Goal: Information Seeking & Learning: Learn about a topic

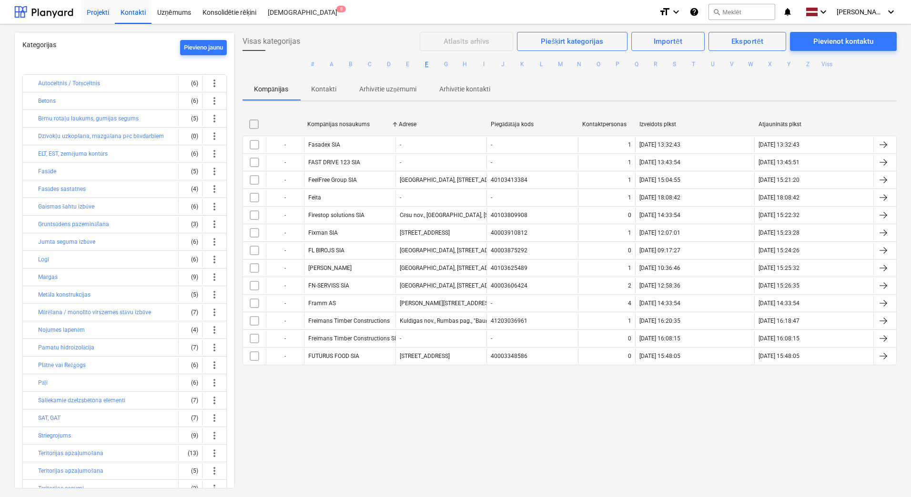
click at [99, 14] on div "Projekti" at bounding box center [98, 12] width 34 height 24
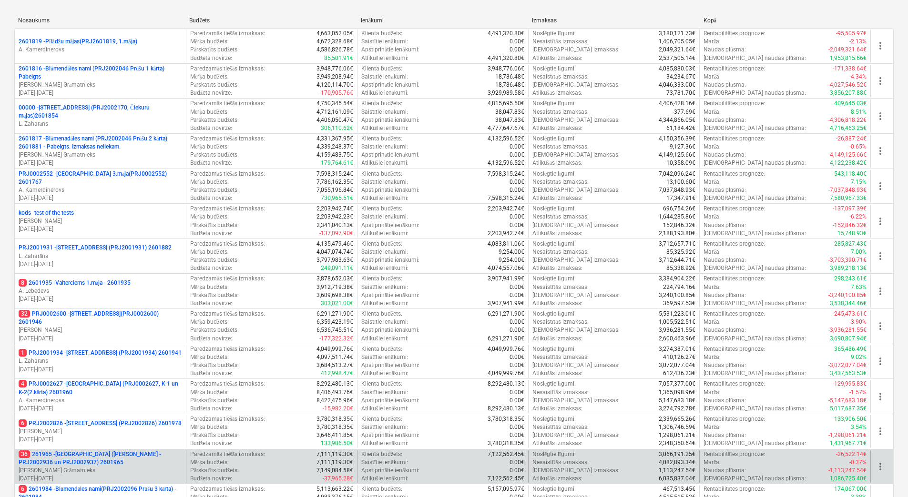
scroll to position [191, 0]
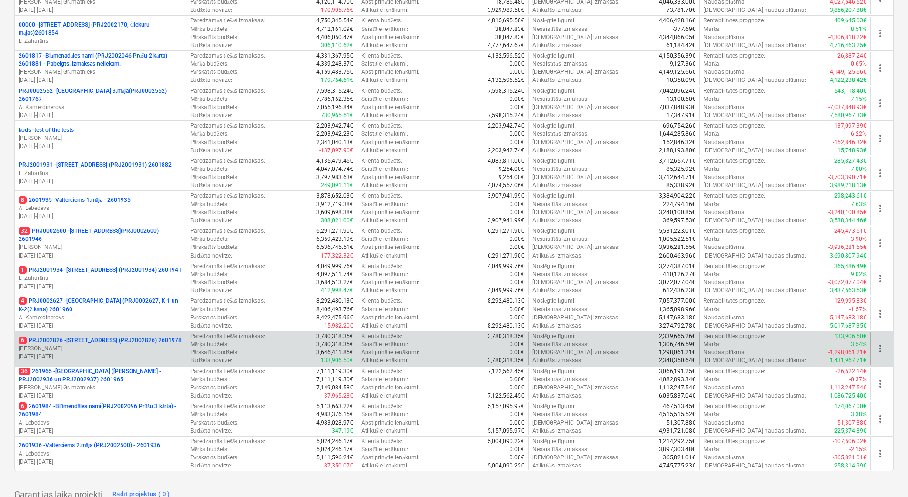
click at [87, 346] on p "[PERSON_NAME]" at bounding box center [100, 349] width 163 height 8
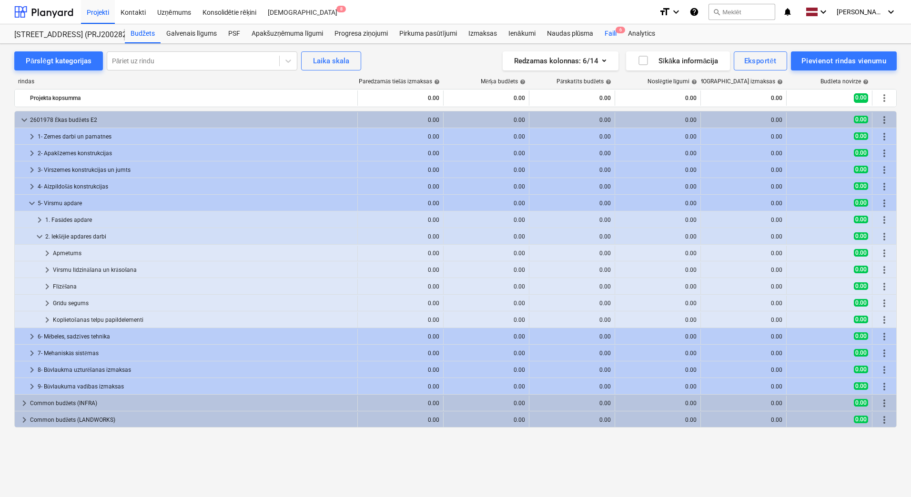
click at [609, 32] on div "Faili 6" at bounding box center [610, 33] width 23 height 19
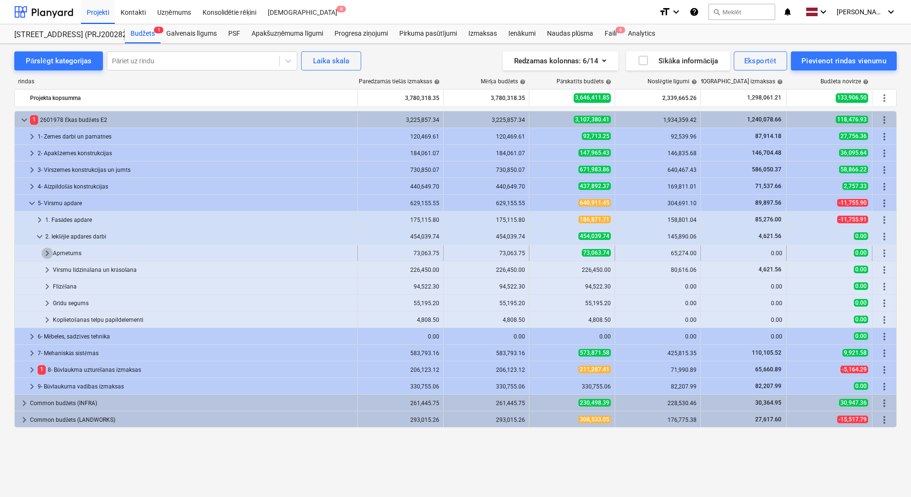
click at [45, 254] on span "keyboard_arrow_right" at bounding box center [46, 253] width 11 height 11
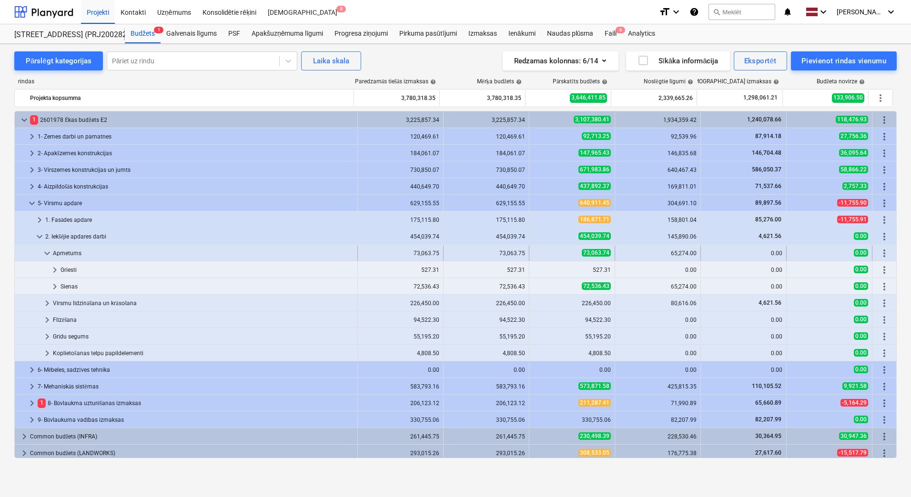
click at [45, 253] on span "keyboard_arrow_down" at bounding box center [46, 253] width 11 height 11
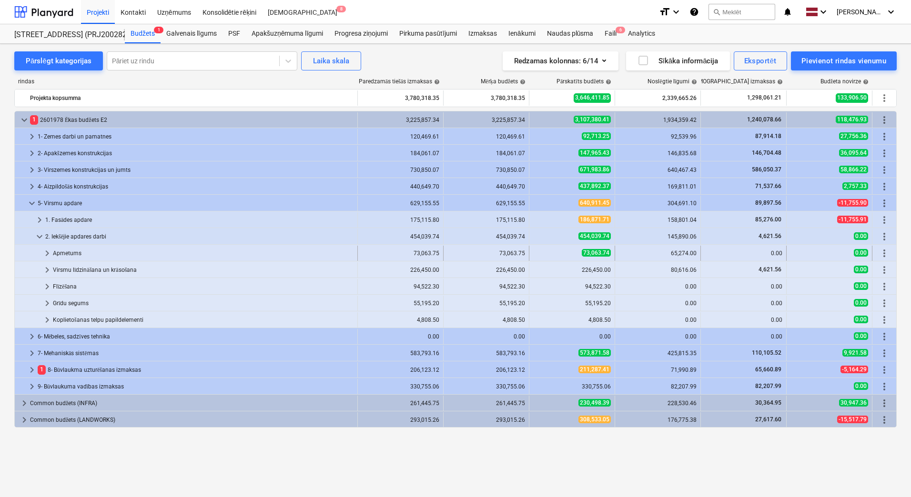
click at [47, 254] on span "keyboard_arrow_right" at bounding box center [46, 253] width 11 height 11
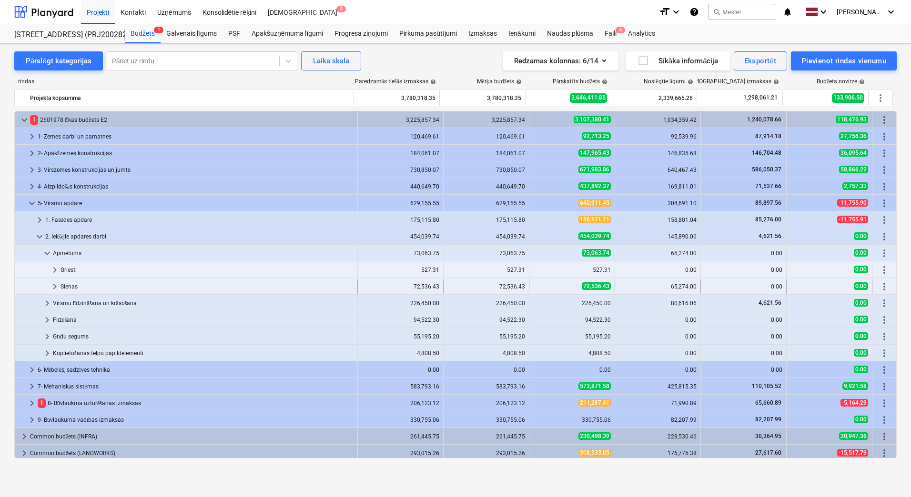
click at [53, 284] on span "keyboard_arrow_right" at bounding box center [54, 286] width 11 height 11
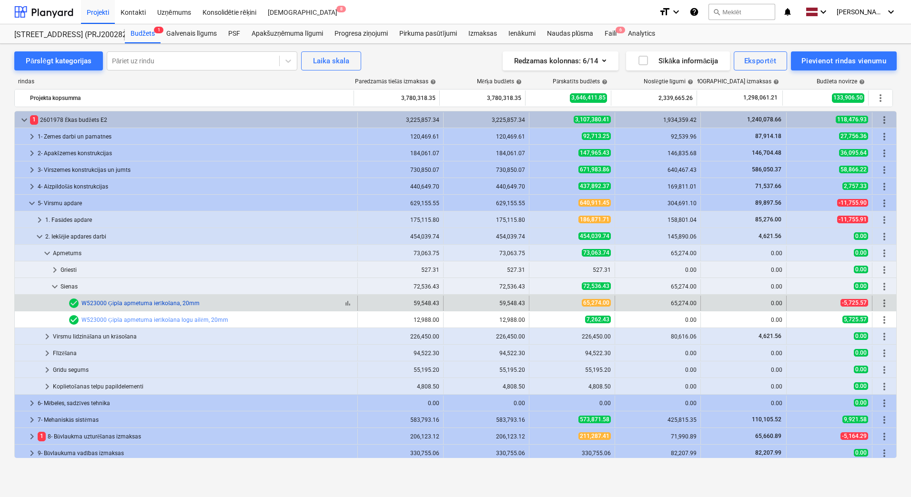
click at [134, 303] on link "W523000 Ģipša apmetuma ierīkošana, 20mm" at bounding box center [140, 303] width 118 height 7
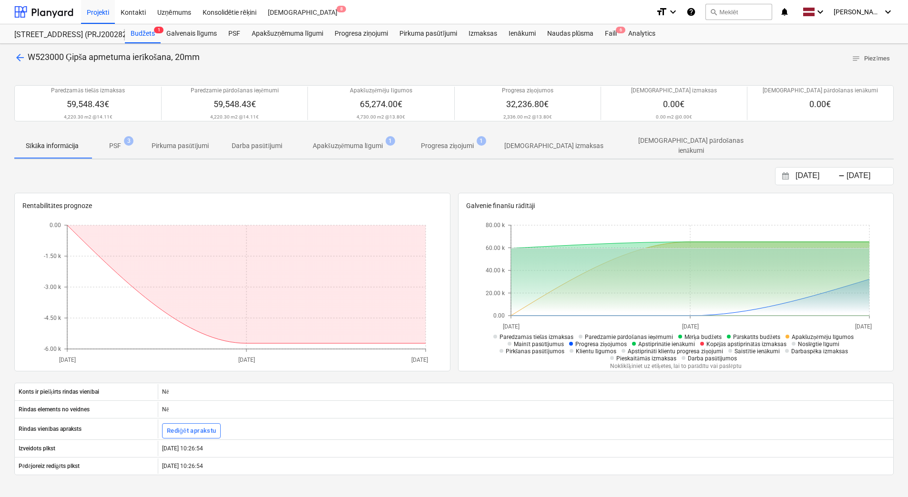
click at [119, 146] on p "PSF" at bounding box center [115, 146] width 12 height 10
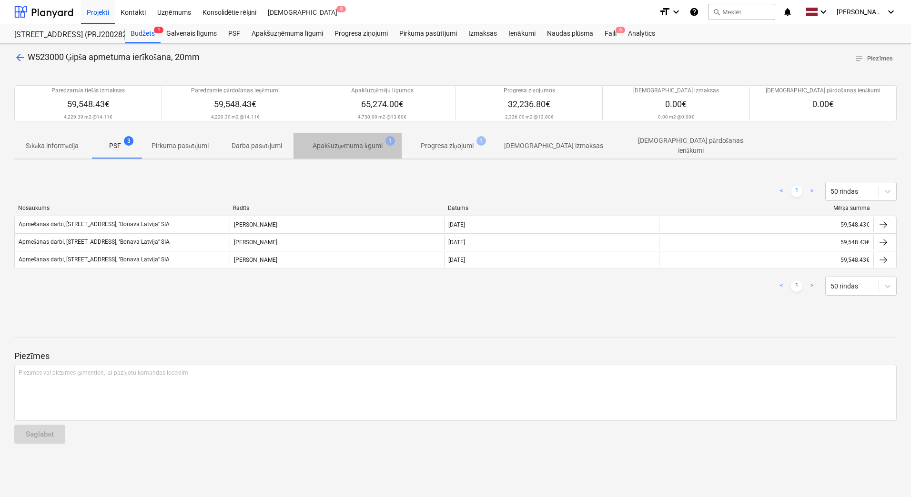
click at [329, 145] on p "Apakšuzņēmuma līgumi" at bounding box center [348, 146] width 70 height 10
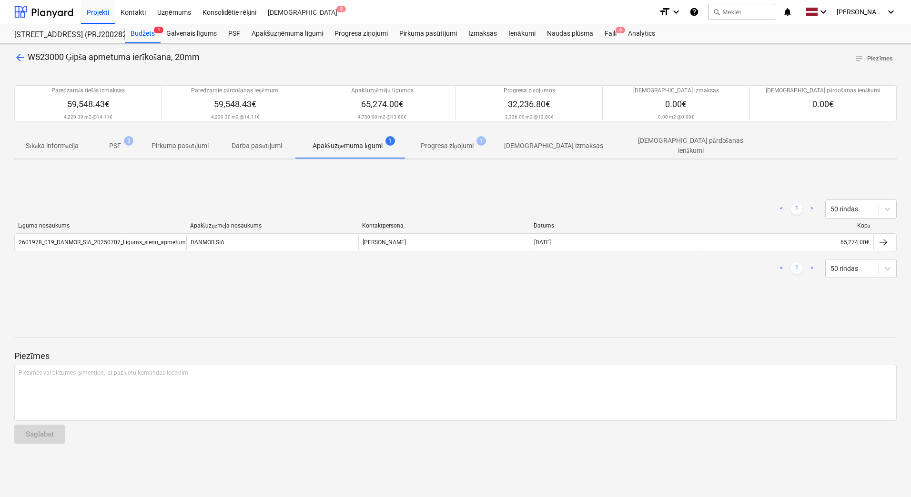
click at [435, 145] on p "Progresa ziņojumi" at bounding box center [447, 146] width 53 height 10
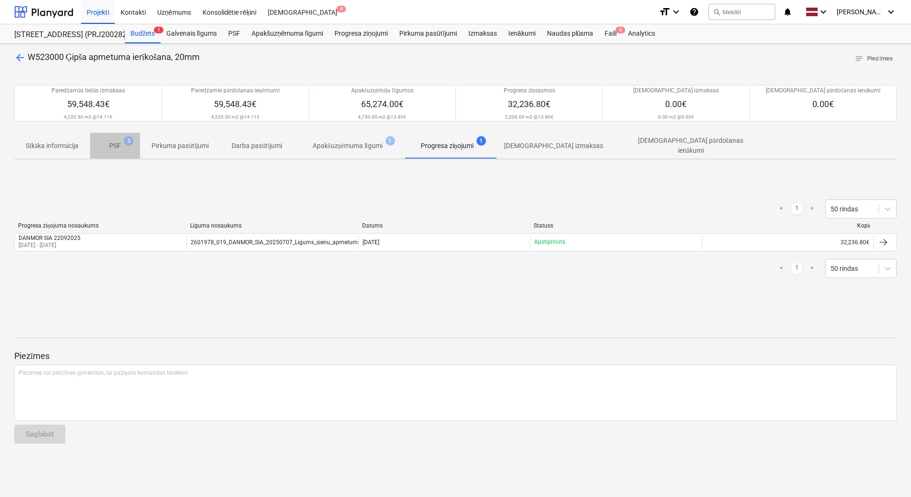
click at [114, 145] on p "PSF" at bounding box center [115, 146] width 12 height 10
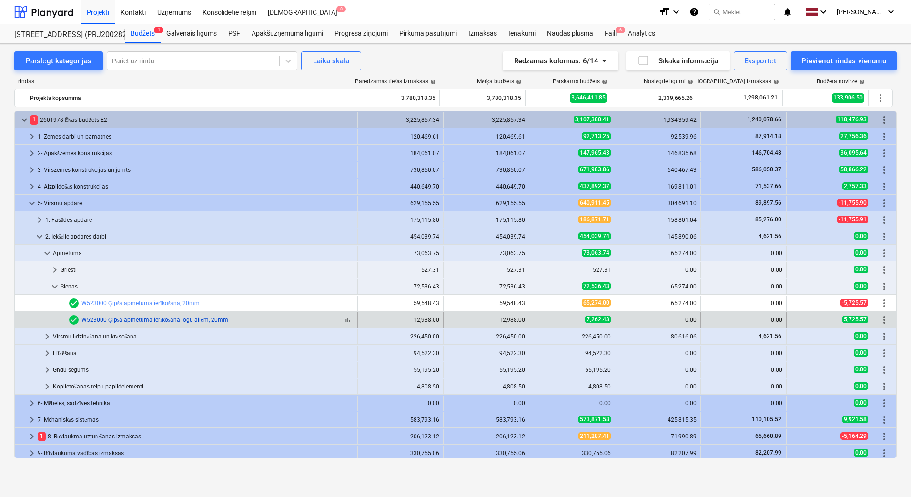
click at [160, 320] on link "W523000 Ģipša apmetuma ierīkošana logu ailēm, 20mm" at bounding box center [154, 320] width 147 height 7
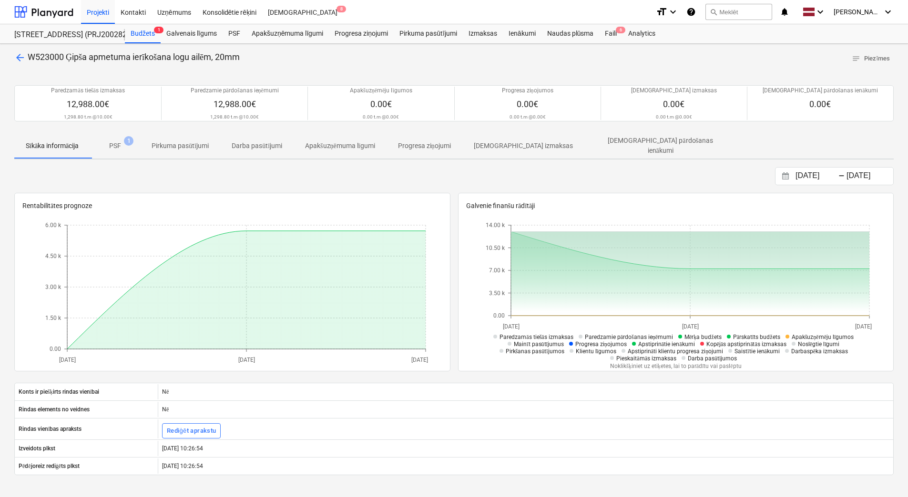
click at [118, 147] on p "PSF" at bounding box center [115, 146] width 12 height 10
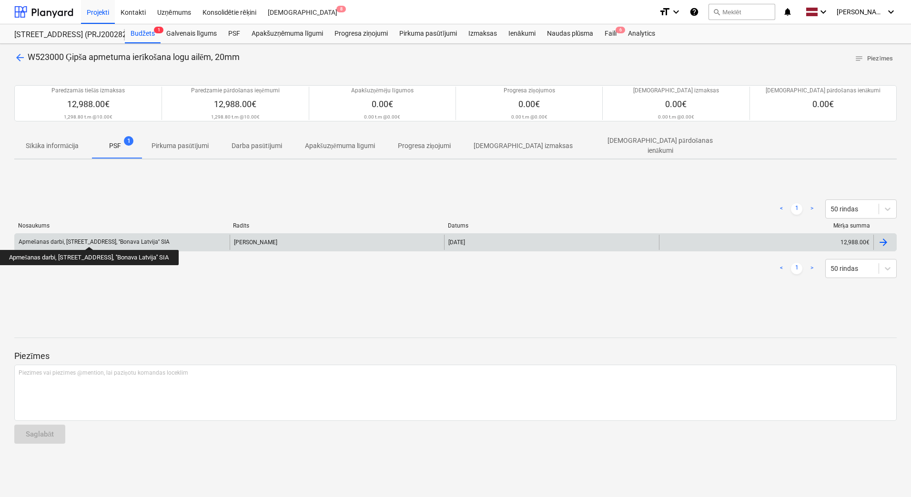
click at [82, 239] on div "Apmešanas darbi, [STREET_ADDRESS], ''Bonava Latvija'' SIA" at bounding box center [94, 242] width 151 height 7
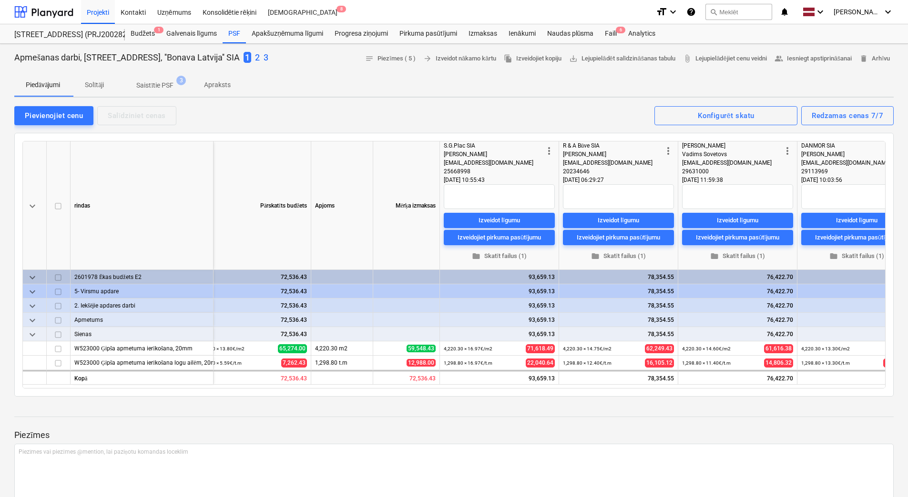
scroll to position [0, 23]
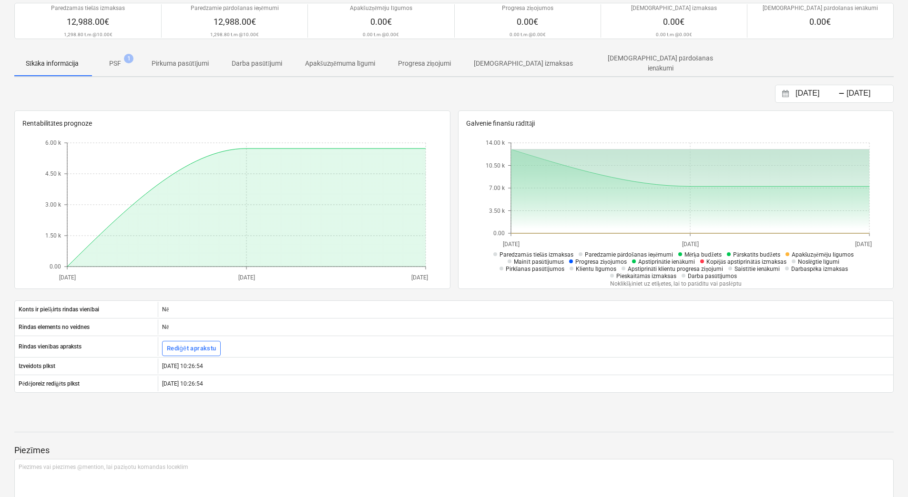
scroll to position [136, 0]
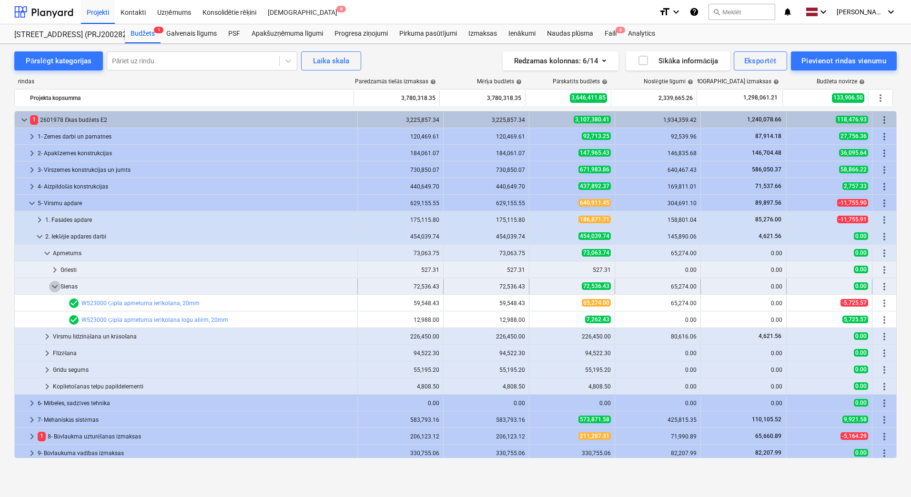
click at [54, 290] on span "keyboard_arrow_down" at bounding box center [54, 286] width 11 height 11
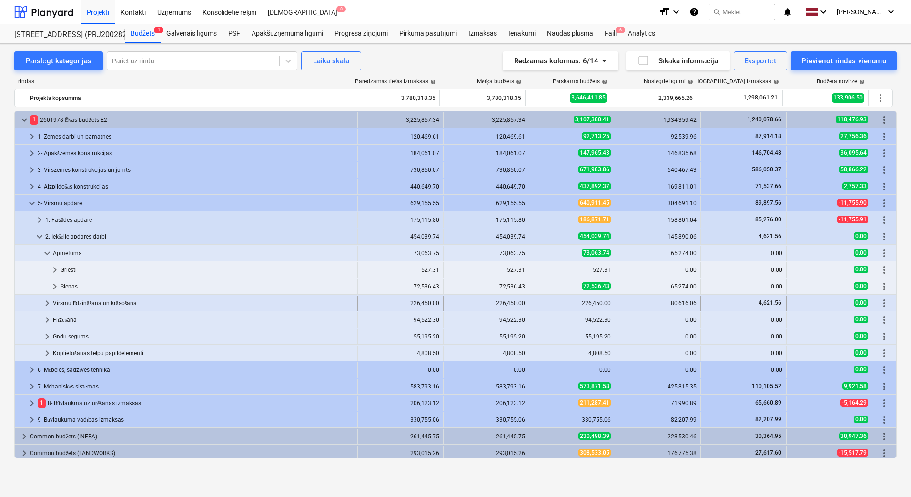
click at [48, 303] on span "keyboard_arrow_right" at bounding box center [46, 303] width 11 height 11
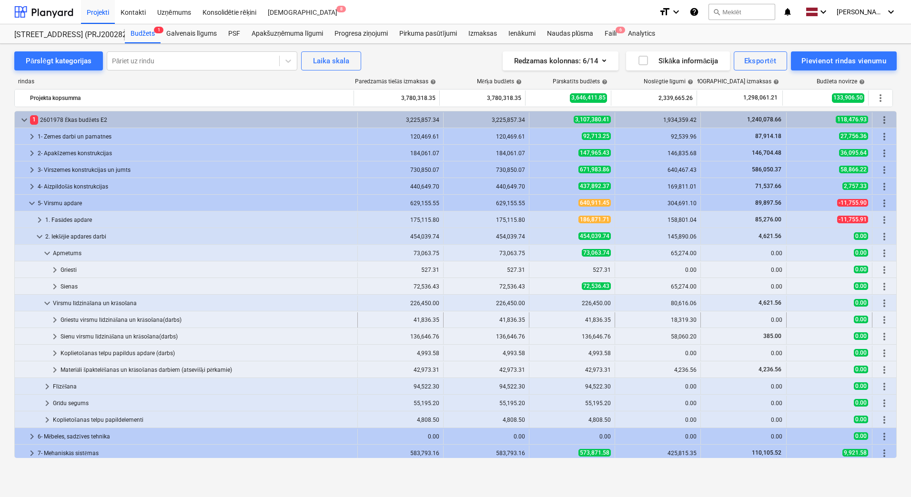
click at [55, 320] on span "keyboard_arrow_right" at bounding box center [54, 319] width 11 height 11
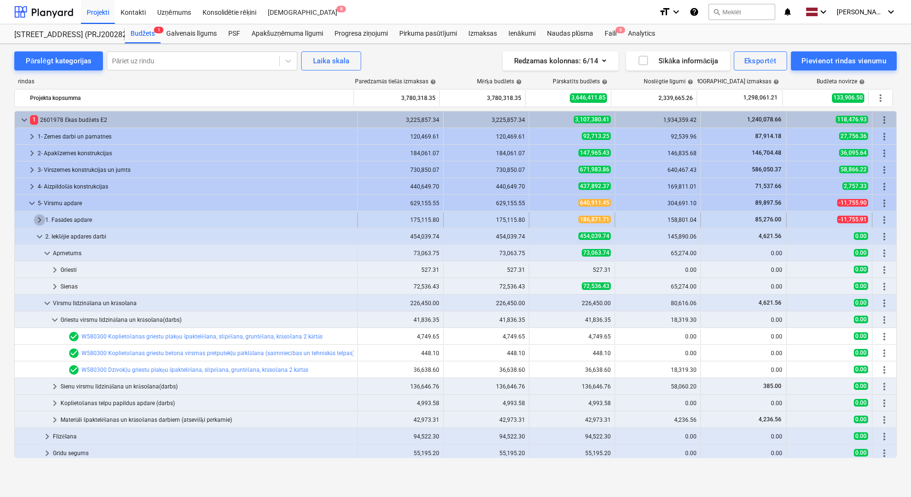
click at [38, 220] on span "keyboard_arrow_right" at bounding box center [39, 219] width 11 height 11
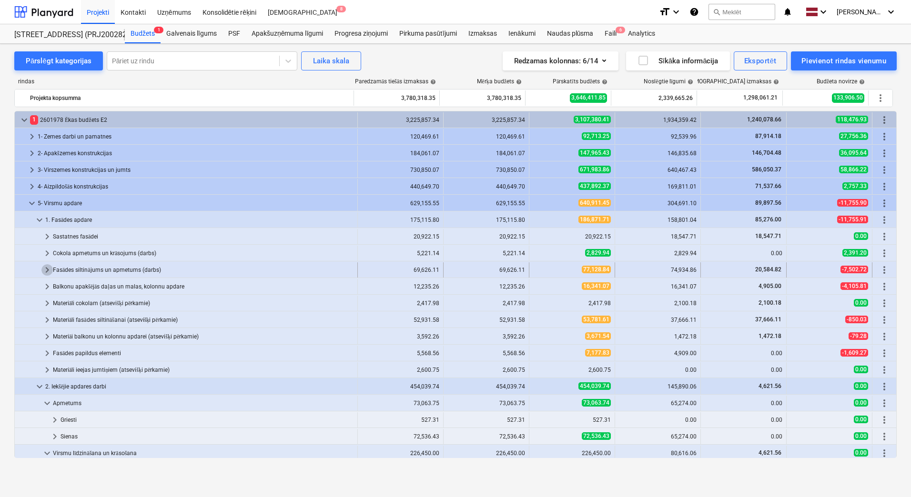
click at [48, 268] on span "keyboard_arrow_right" at bounding box center [46, 269] width 11 height 11
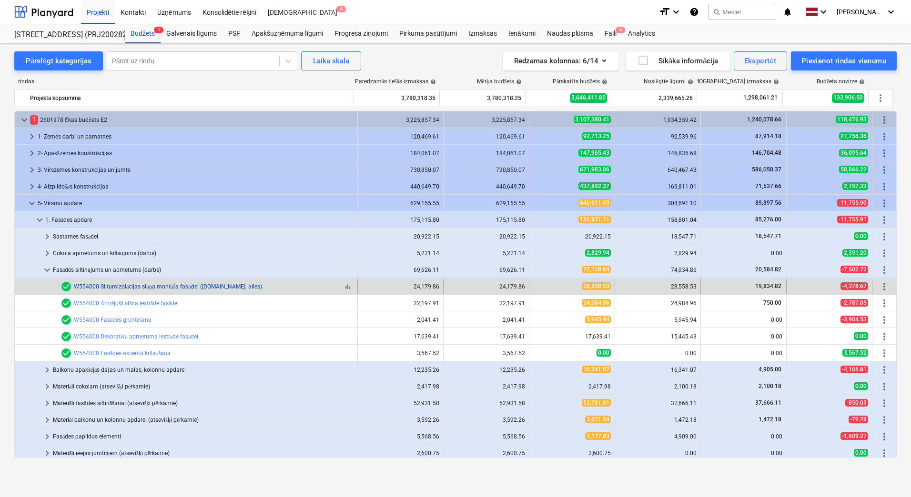
click at [127, 289] on link "W554000 Siltumizolācijas slāņa montāža fasādei ([DOMAIN_NAME]. ailes)" at bounding box center [168, 286] width 188 height 7
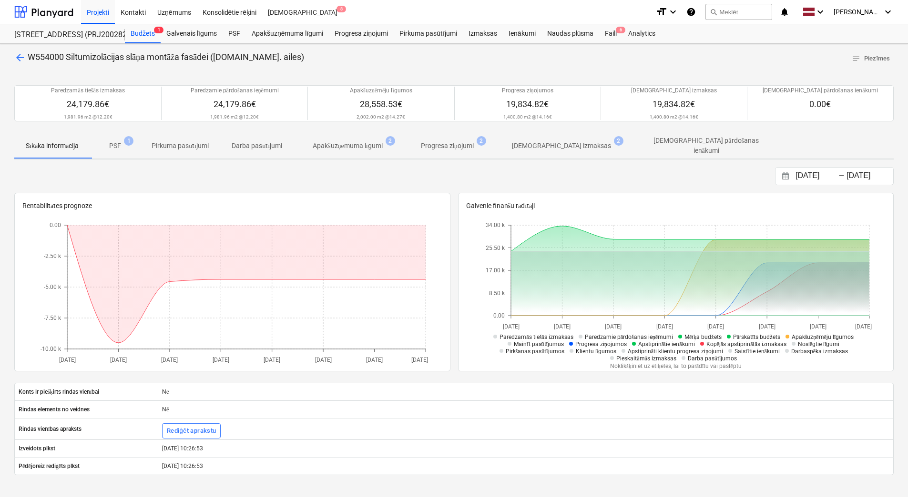
click at [117, 149] on p "PSF" at bounding box center [115, 146] width 12 height 10
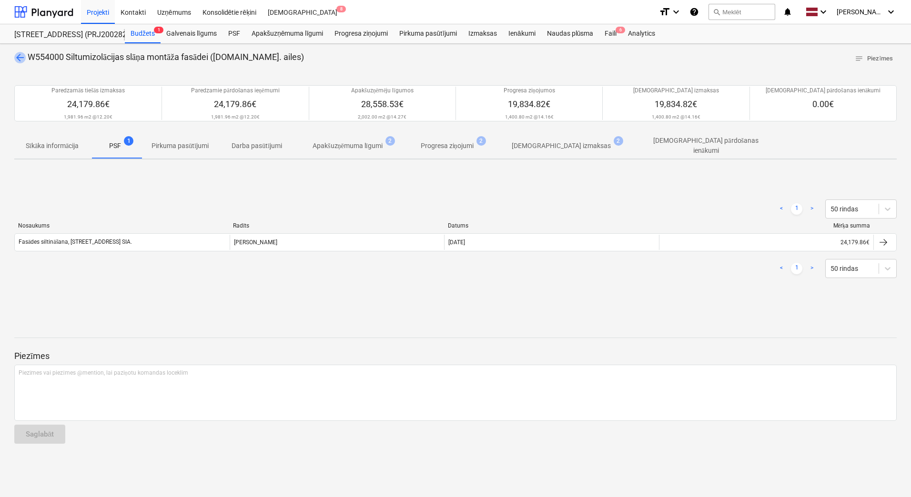
click at [20, 56] on span "arrow_back" at bounding box center [19, 57] width 11 height 11
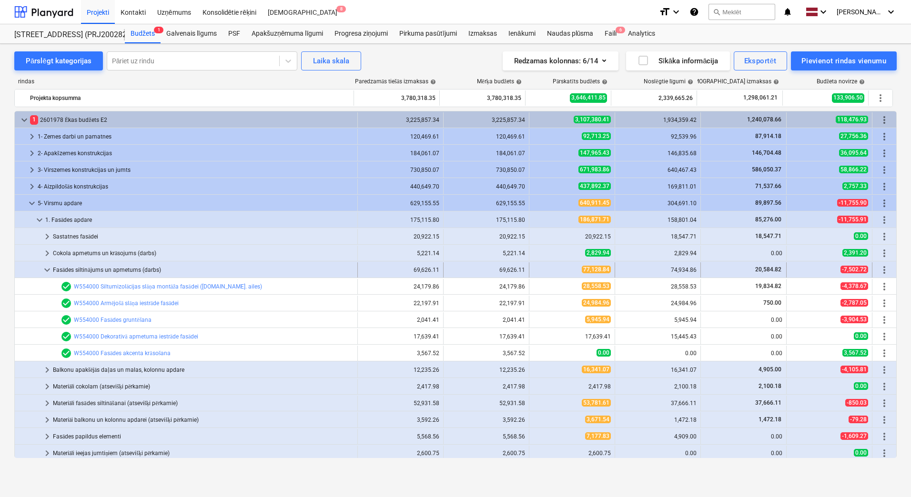
click at [126, 269] on div "Fasādes siltinājums un apmetums (darbs)" at bounding box center [203, 270] width 301 height 15
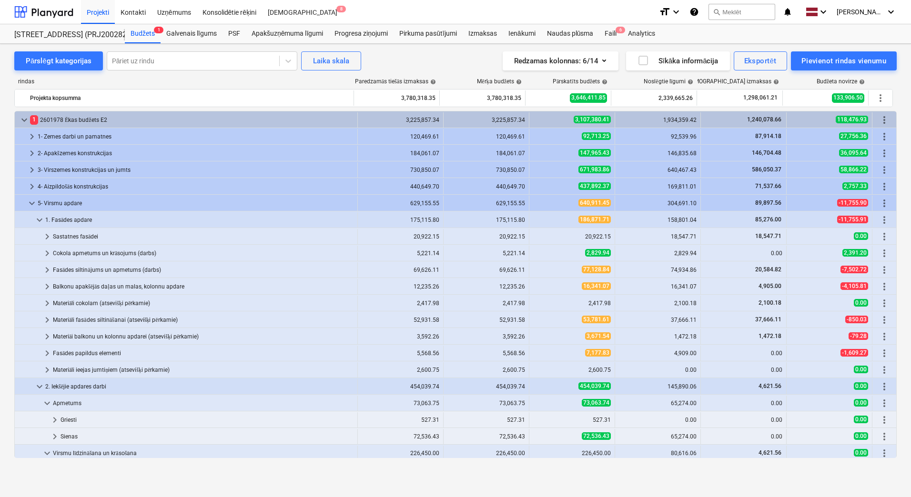
click at [126, 269] on div "Fasādes siltinājums un apmetums (darbs)" at bounding box center [203, 270] width 301 height 15
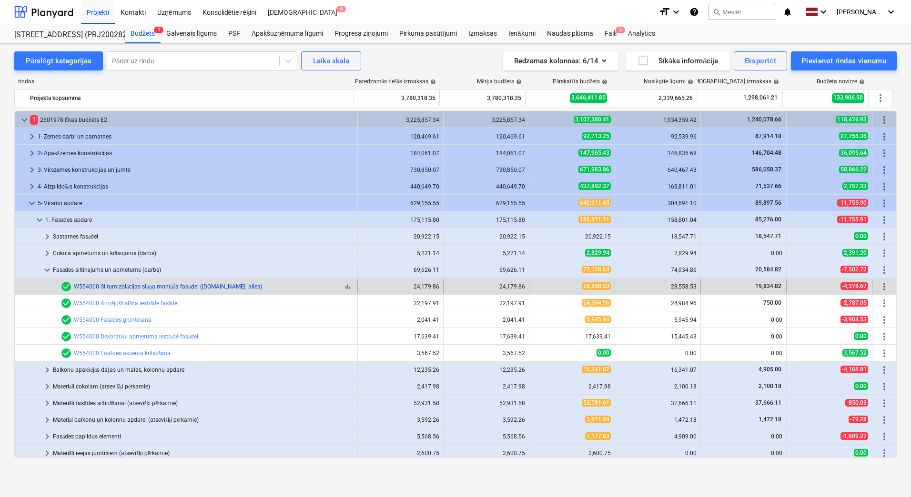
click at [125, 283] on link "W554000 Siltumizolācijas slāņa montāža fasādei ([DOMAIN_NAME]. ailes)" at bounding box center [168, 286] width 188 height 7
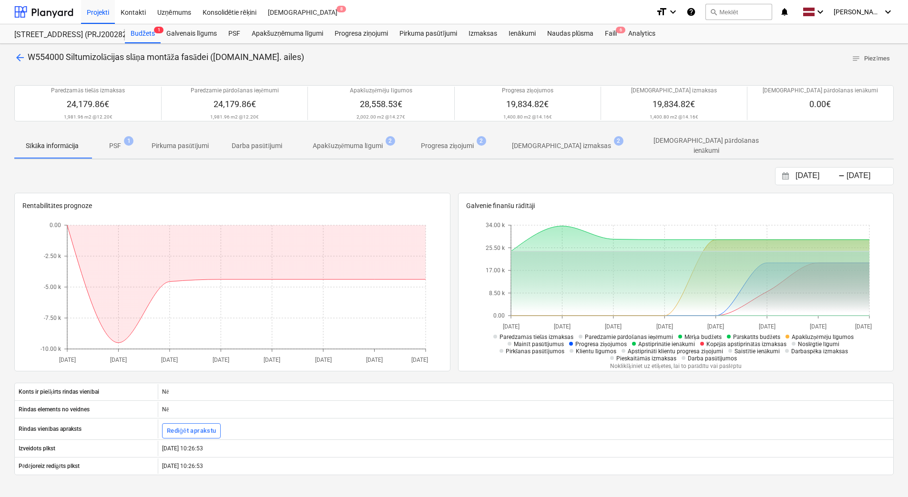
click at [114, 150] on span "PSF 1" at bounding box center [115, 145] width 50 height 17
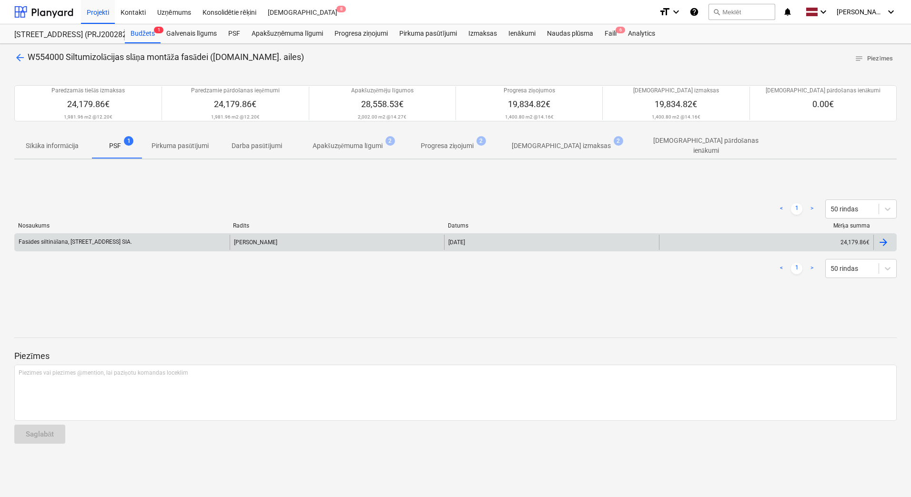
click at [529, 240] on div "[DATE]" at bounding box center [551, 242] width 215 height 15
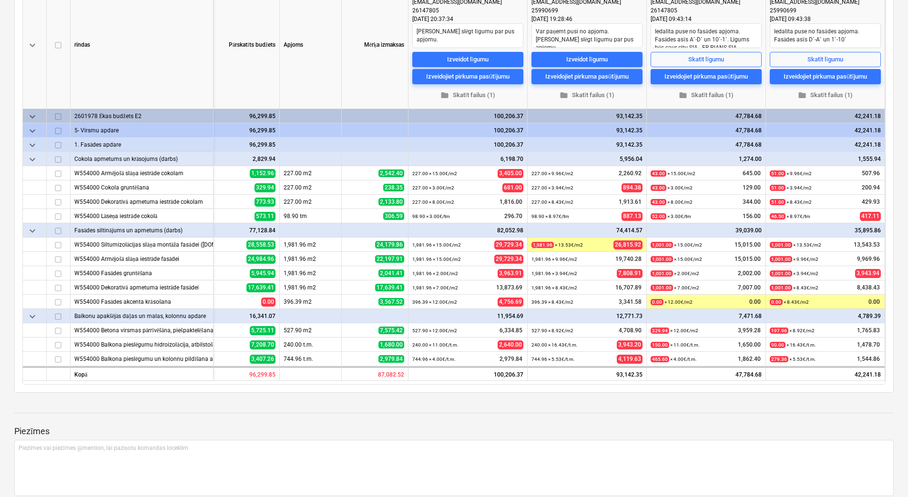
scroll to position [191, 0]
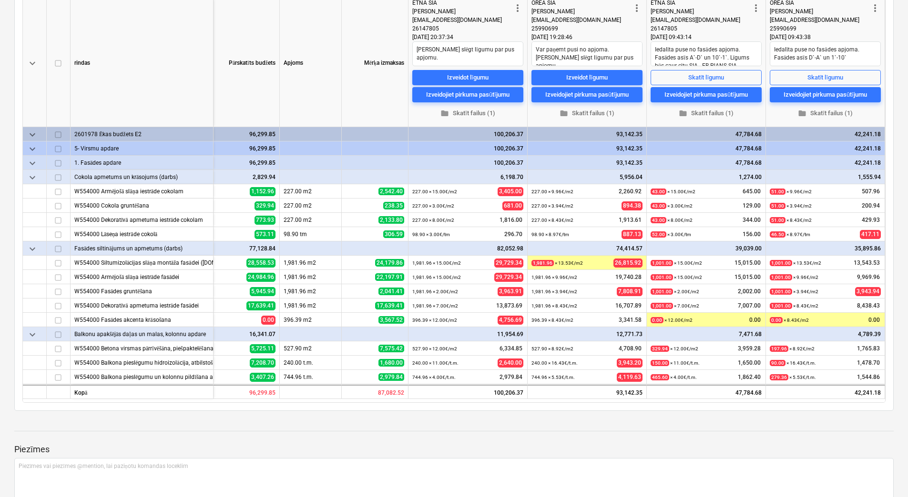
click at [29, 248] on span "keyboard_arrow_down" at bounding box center [32, 248] width 11 height 11
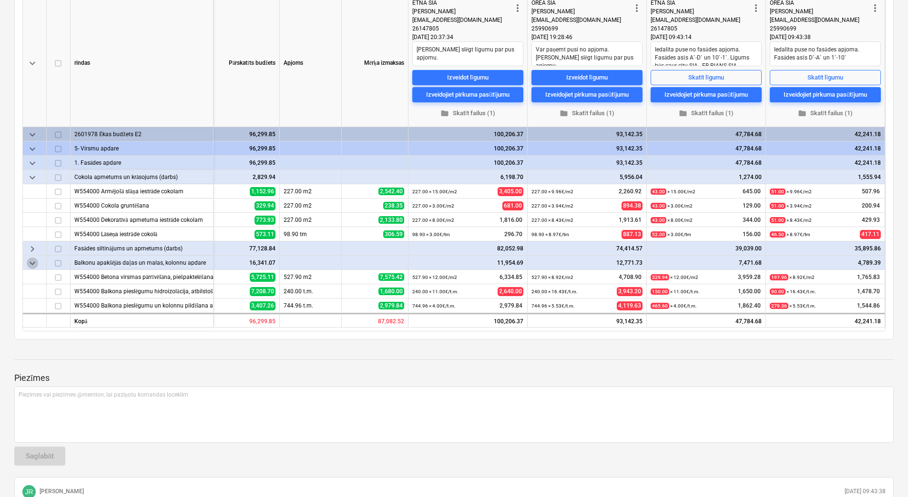
click at [31, 265] on span "keyboard_arrow_down" at bounding box center [32, 263] width 11 height 11
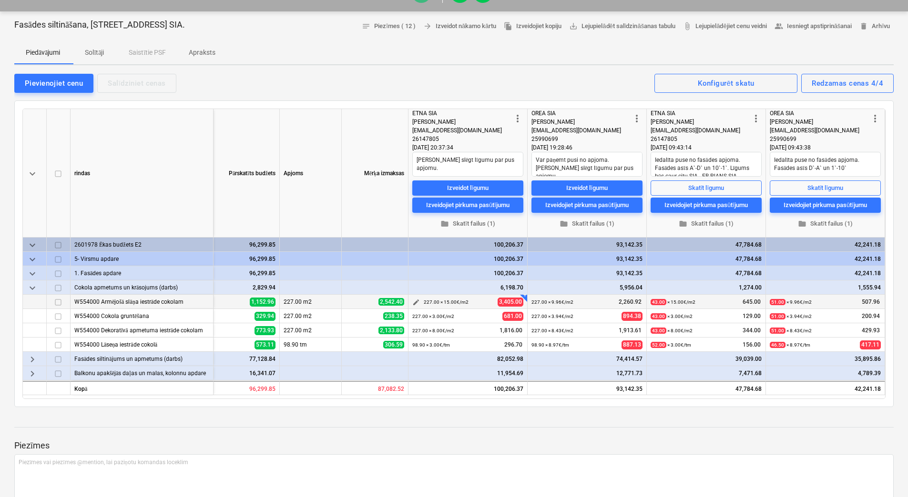
scroll to position [48, 0]
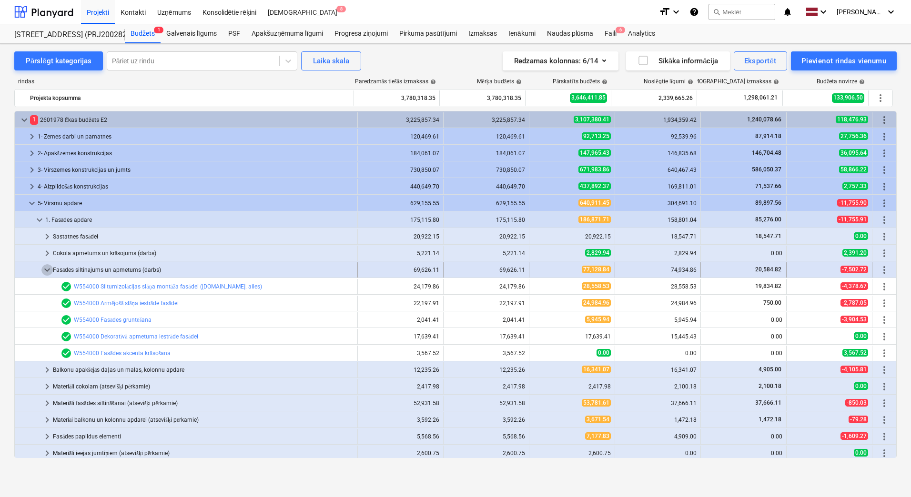
click at [48, 271] on span "keyboard_arrow_down" at bounding box center [46, 269] width 11 height 11
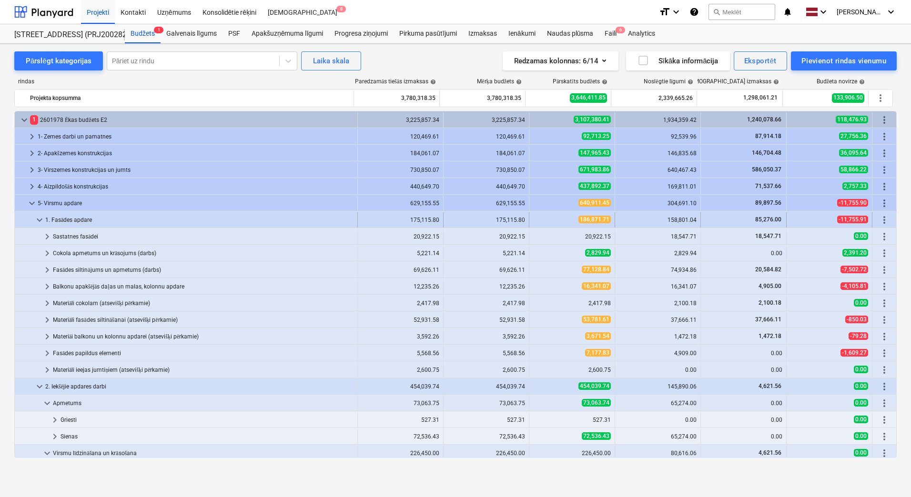
click at [38, 221] on span "keyboard_arrow_down" at bounding box center [39, 219] width 11 height 11
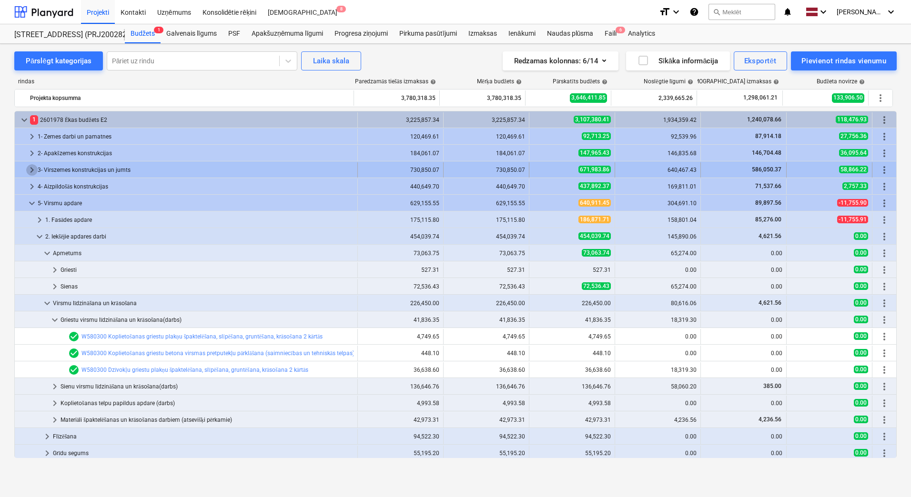
click at [30, 172] on span "keyboard_arrow_right" at bounding box center [31, 169] width 11 height 11
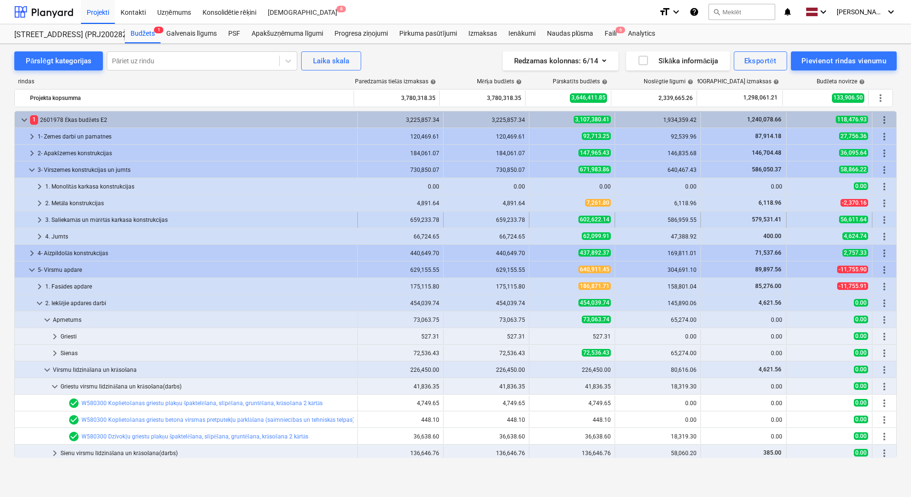
click at [41, 220] on span "keyboard_arrow_right" at bounding box center [39, 219] width 11 height 11
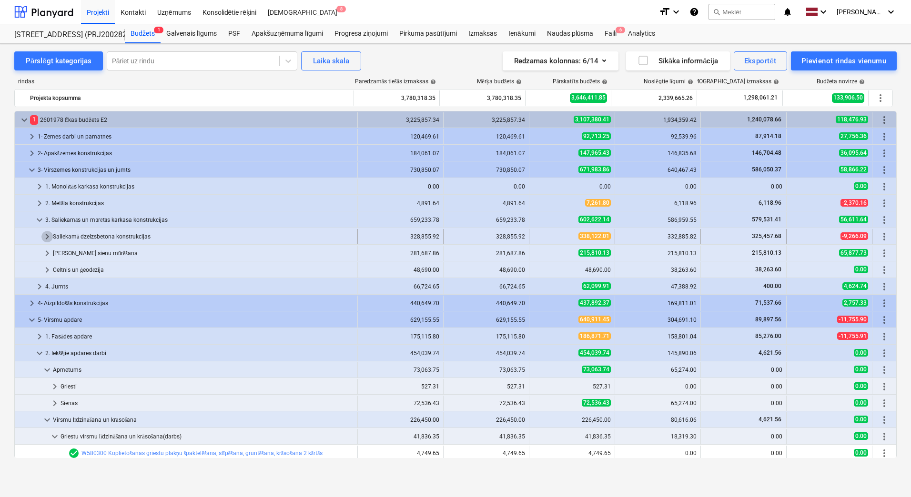
click at [48, 236] on span "keyboard_arrow_right" at bounding box center [46, 236] width 11 height 11
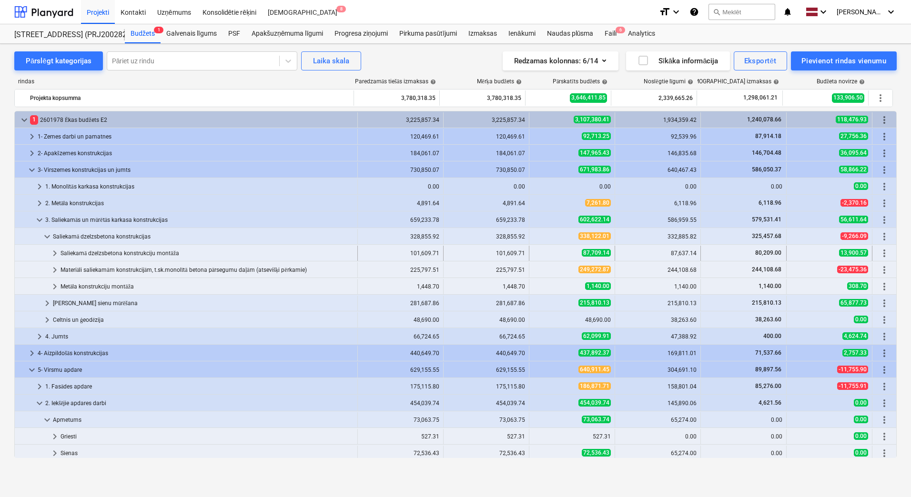
click at [53, 253] on span "keyboard_arrow_right" at bounding box center [54, 253] width 11 height 11
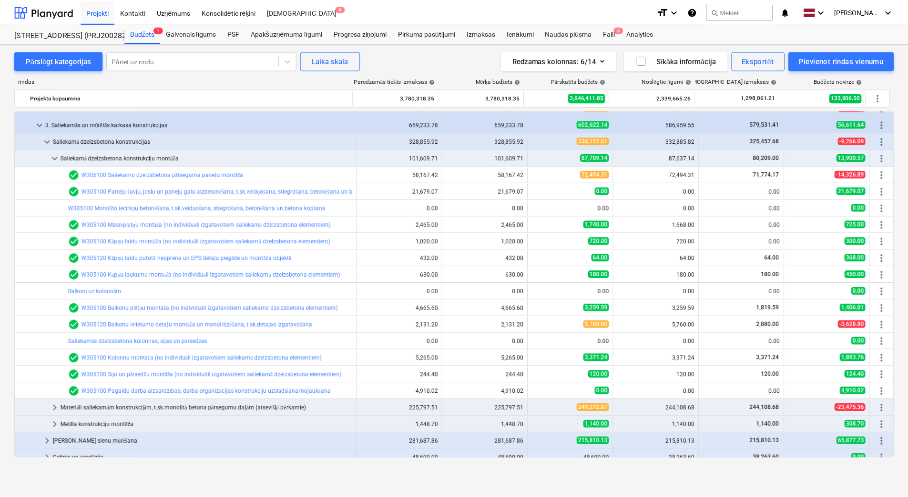
scroll to position [48, 0]
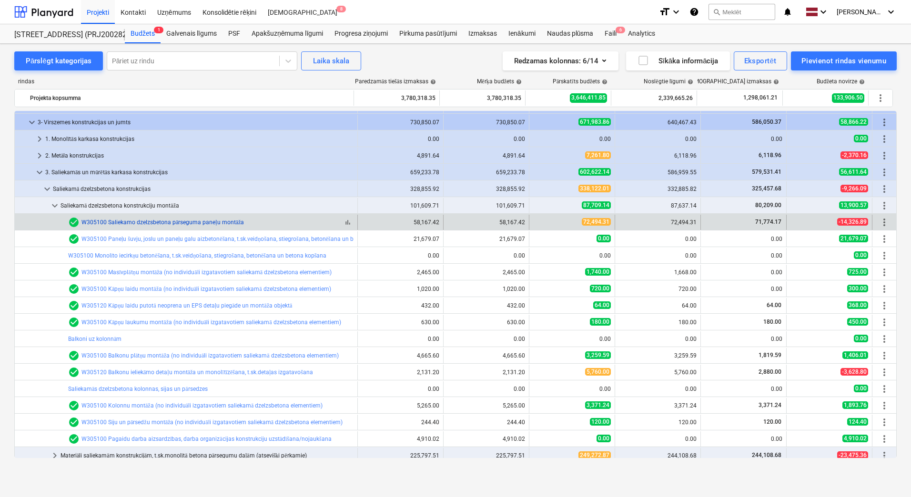
click at [212, 223] on link "W305100 Saliekamo dzelzsbetona pārseguma paneļu montāža" at bounding box center [162, 222] width 162 height 7
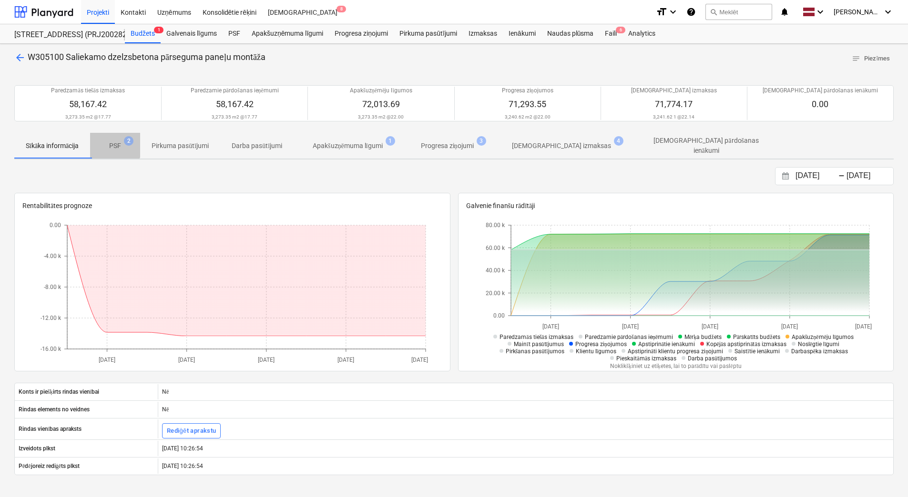
click at [113, 144] on p "PSF" at bounding box center [115, 146] width 12 height 10
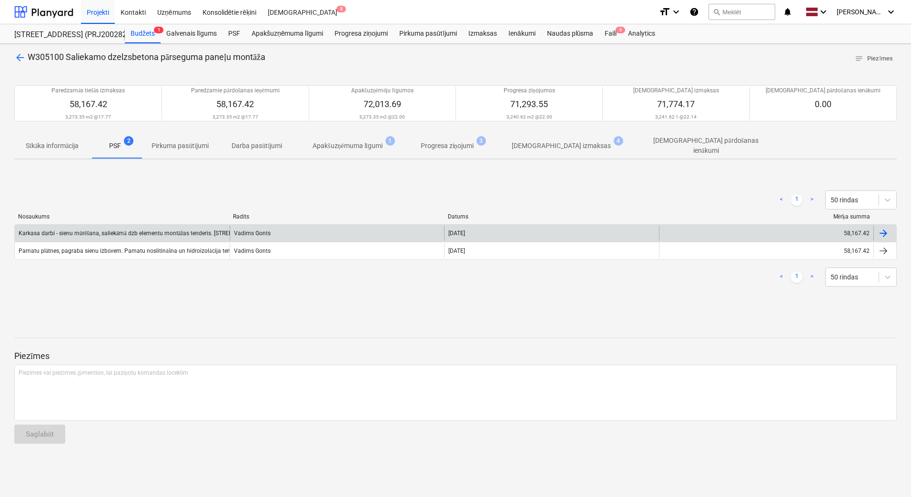
click at [126, 234] on div "Karkasa darbi - sienu mūrēšana, saliekāmā dzb elementu montāžas tenderis. [STRE…" at bounding box center [122, 233] width 215 height 15
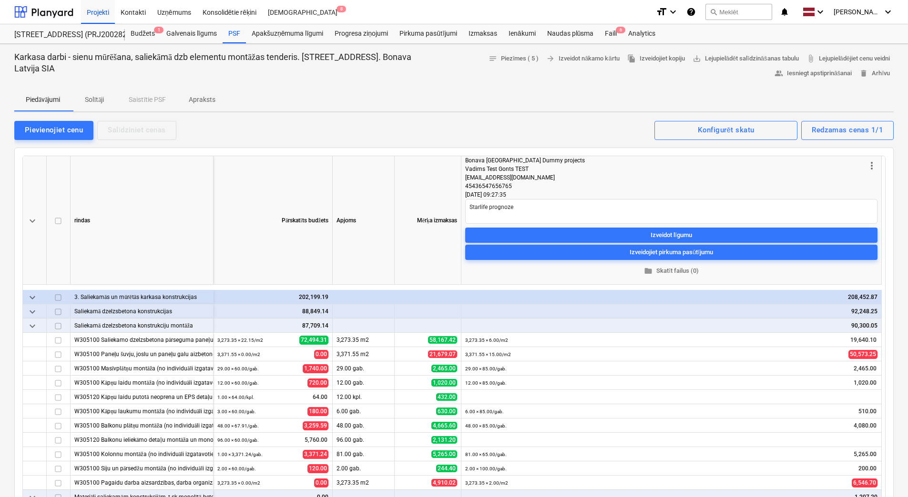
scroll to position [48, 0]
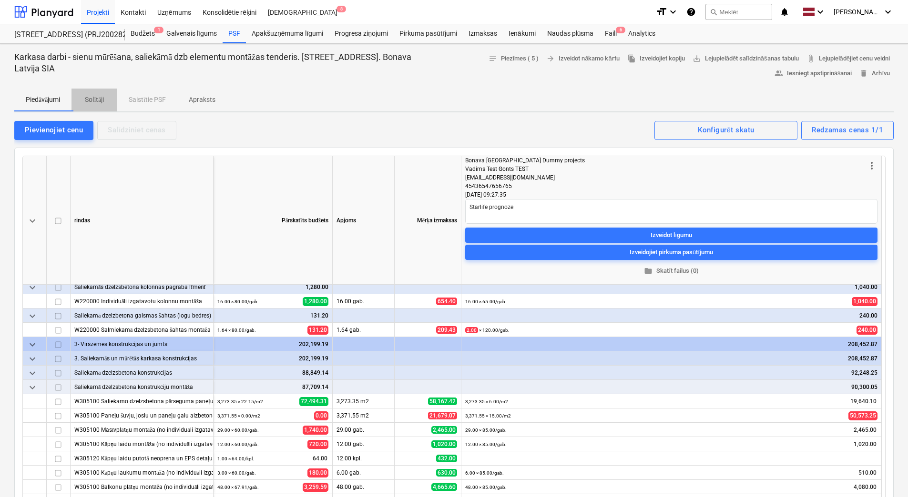
click at [95, 103] on p "Solītāji" at bounding box center [94, 100] width 23 height 10
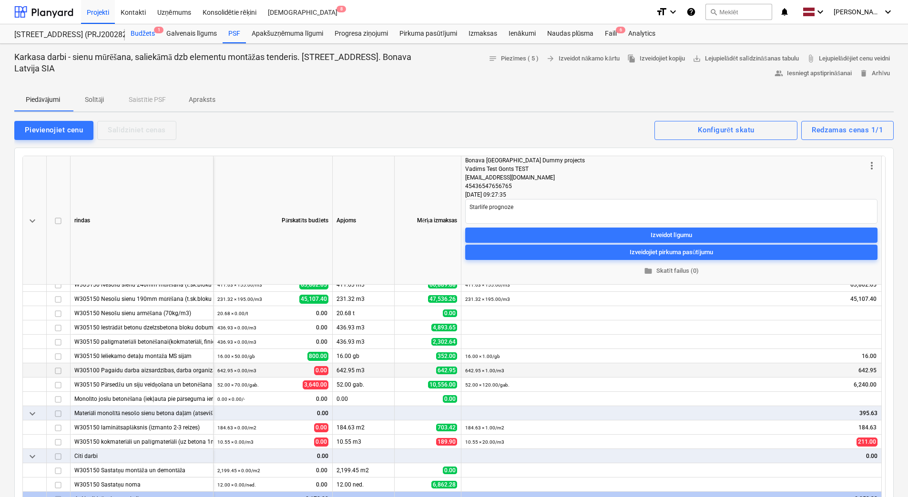
click at [144, 32] on div "Budžets 1" at bounding box center [143, 33] width 36 height 19
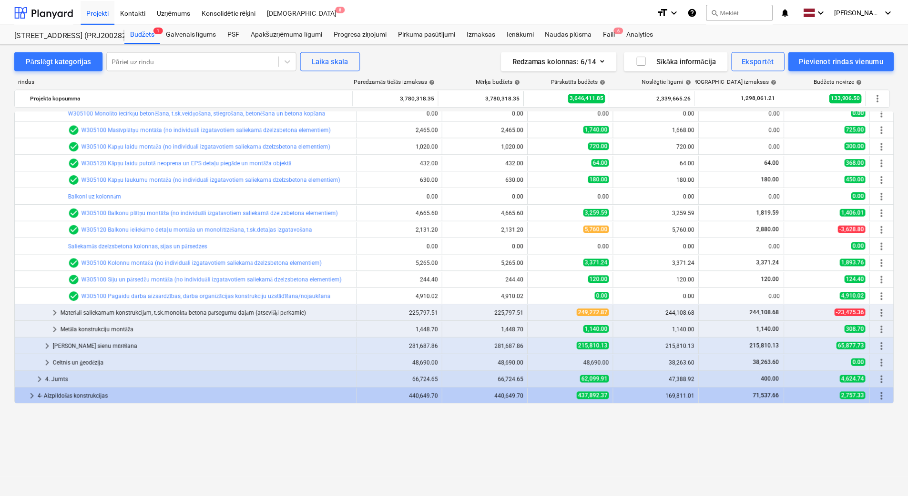
scroll to position [95, 0]
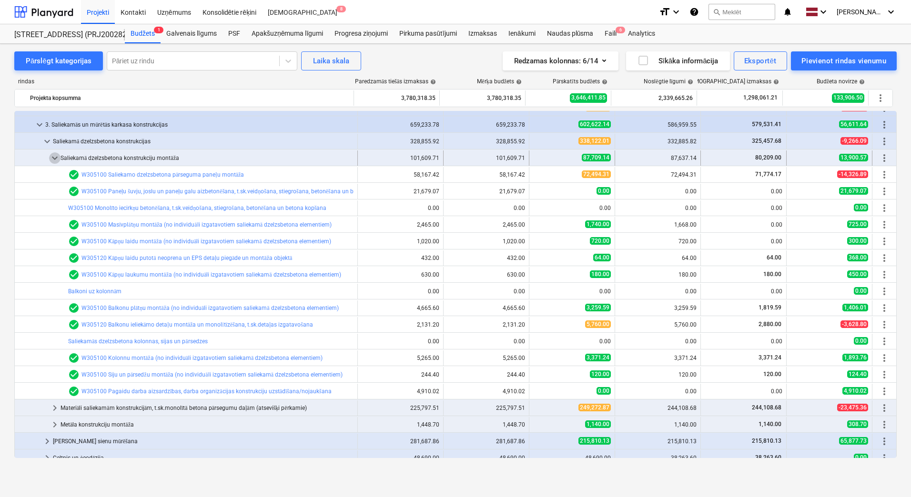
click at [56, 160] on span "keyboard_arrow_down" at bounding box center [54, 157] width 11 height 11
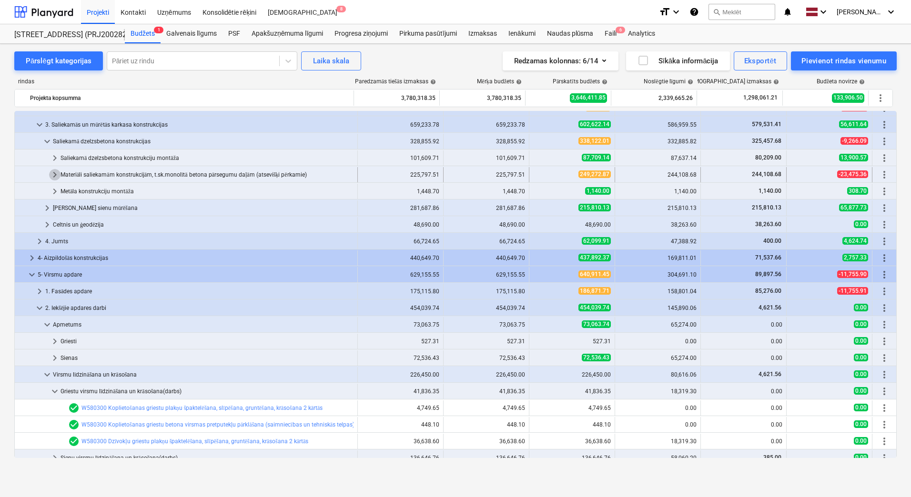
click at [55, 174] on span "keyboard_arrow_right" at bounding box center [54, 174] width 11 height 11
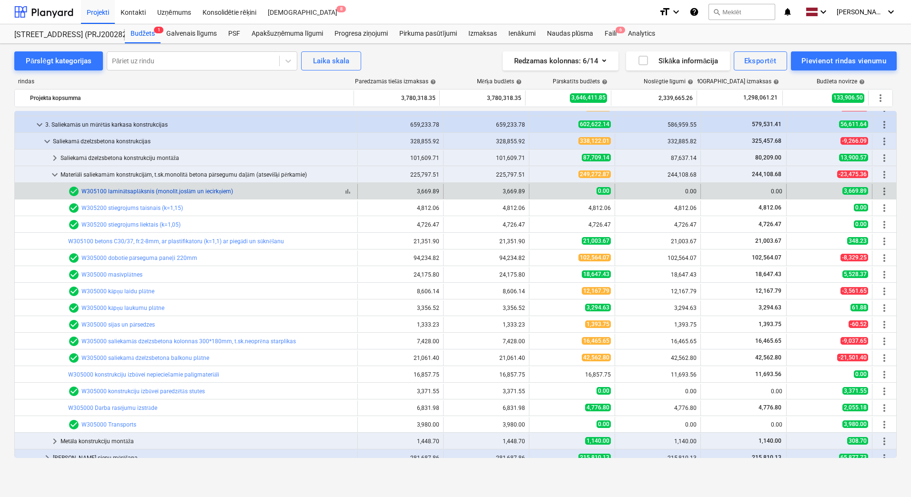
click at [132, 192] on link "W305100 laminātsaplāksnis (monolīt.joslām un iecirkņiem)" at bounding box center [157, 191] width 152 height 7
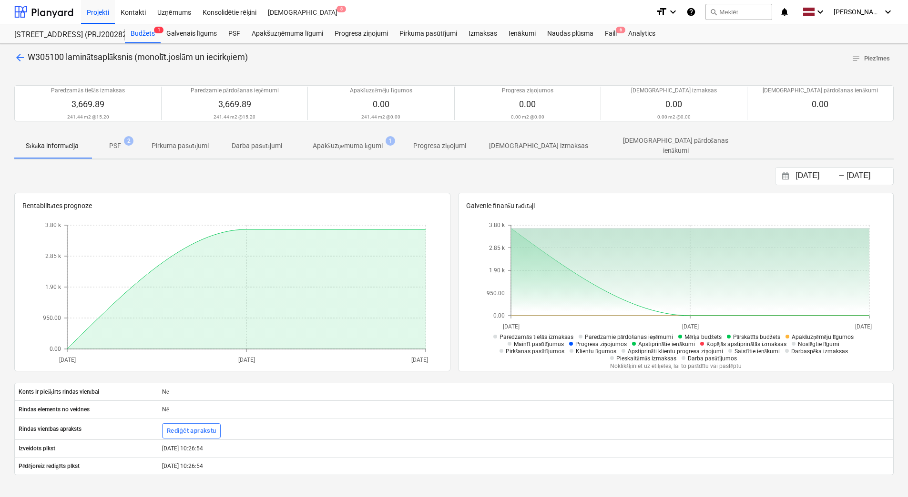
click at [113, 145] on p "PSF" at bounding box center [115, 146] width 12 height 10
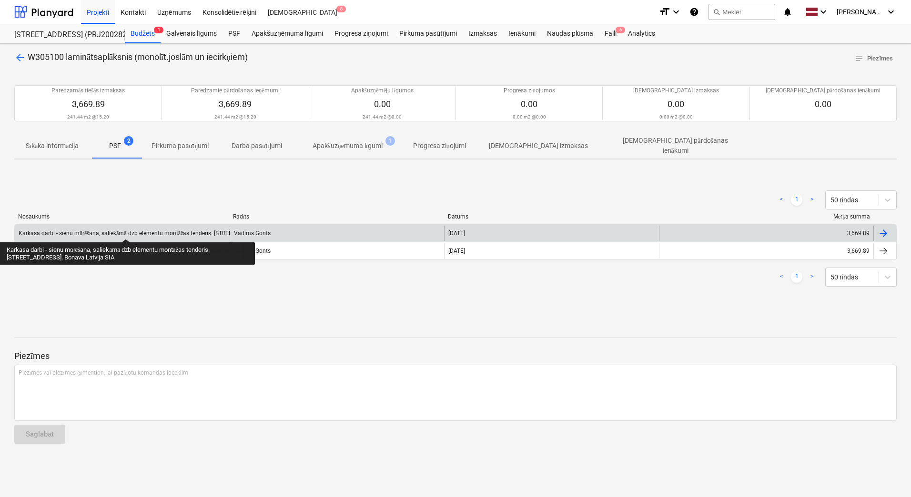
click at [126, 231] on div "Karkasa darbi - sienu mūrēšana, saliekāmā dzb elementu montāžas tenderis. [STRE…" at bounding box center [167, 233] width 296 height 7
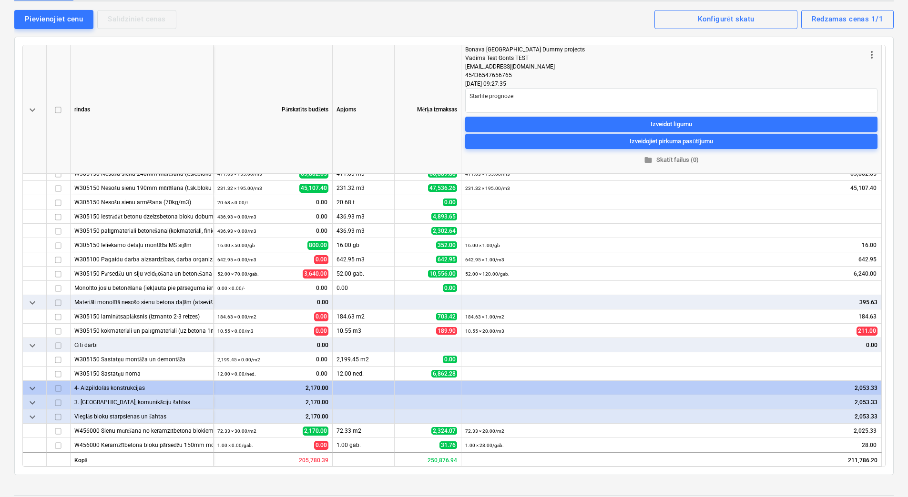
scroll to position [143, 0]
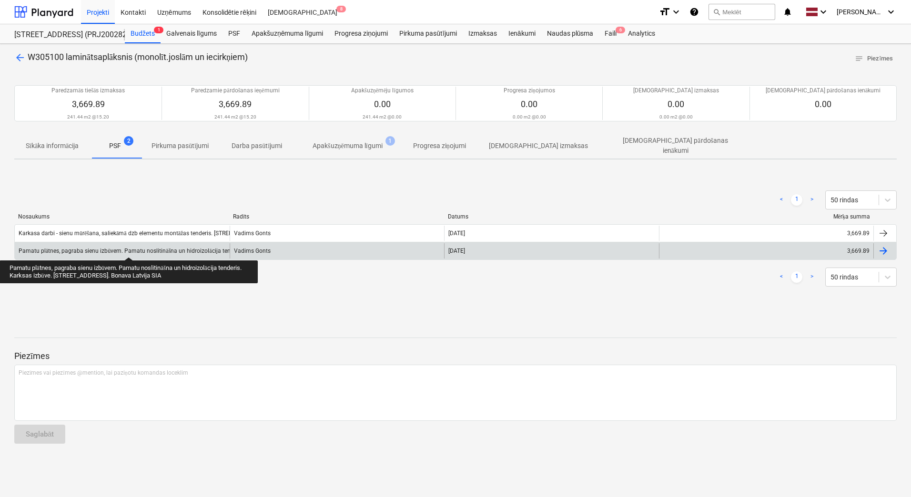
click at [129, 249] on div "Pamatu plātnes, pagraba sienu izbūvem. Pamatu noslitināšna un hidroizolācija te…" at bounding box center [204, 251] width 370 height 7
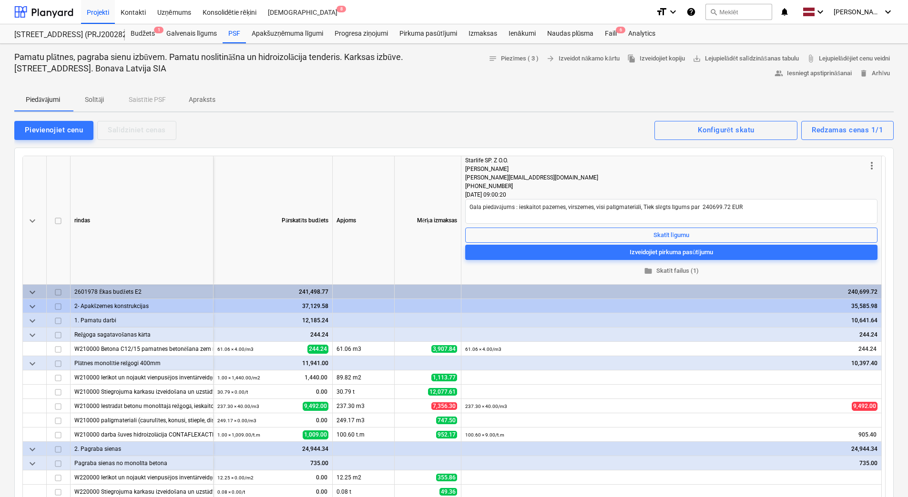
type textarea "x"
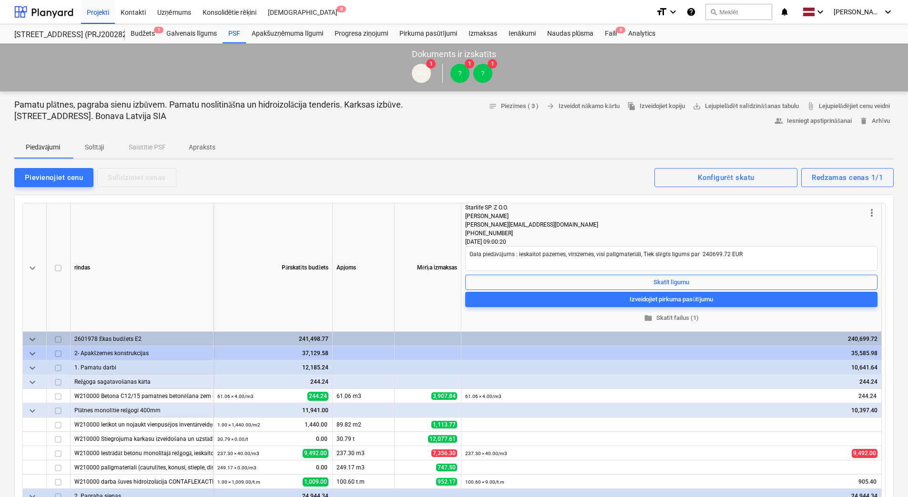
click at [102, 148] on p "Solītāji" at bounding box center [94, 147] width 23 height 10
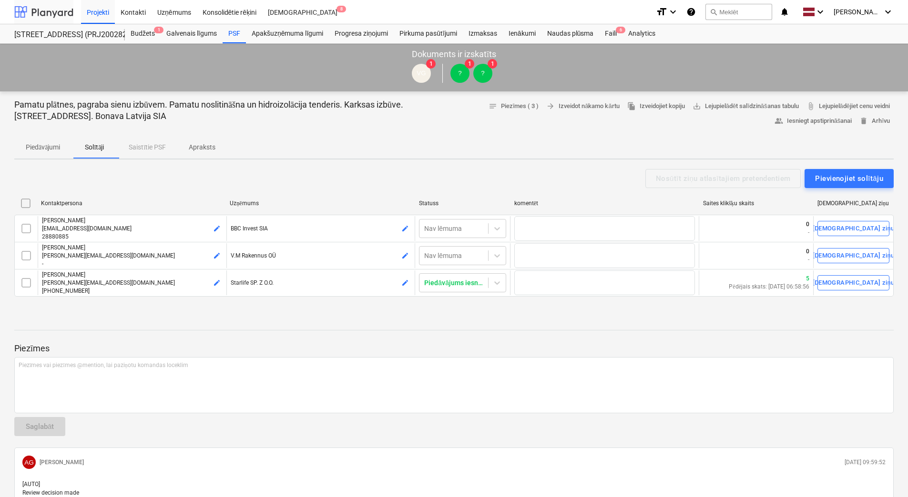
click at [45, 13] on div at bounding box center [43, 12] width 59 height 24
